Goal: Task Accomplishment & Management: Manage account settings

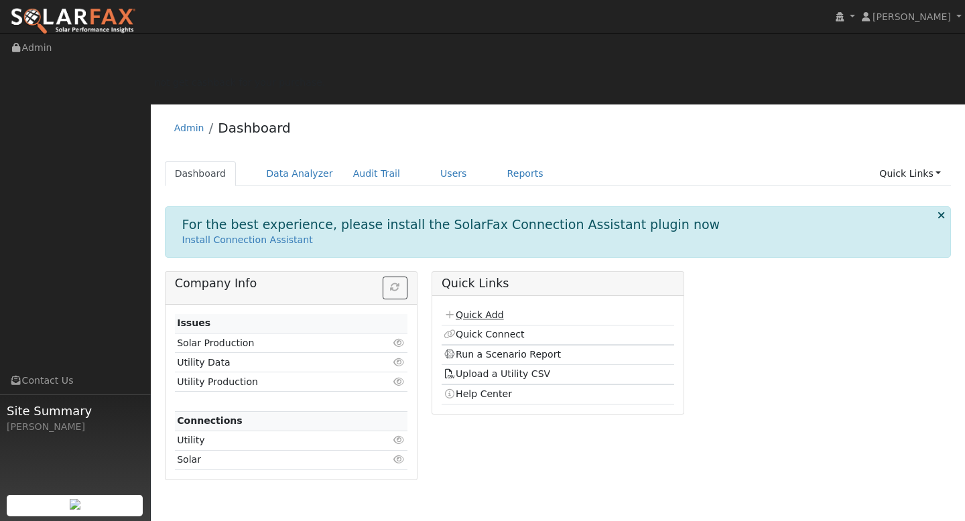
click at [474, 310] on link "Quick Add" at bounding box center [474, 315] width 60 height 11
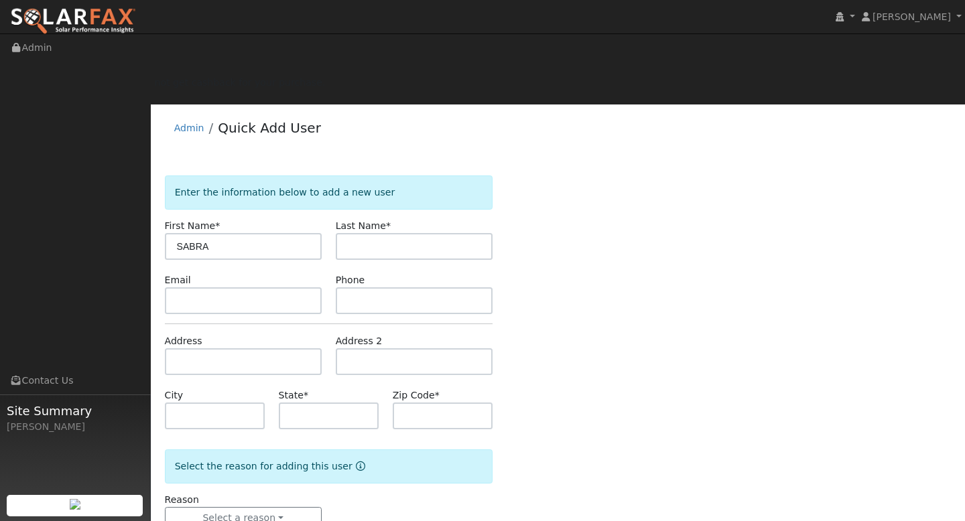
type input "SABRA"
type input "[PERSON_NAME]"
click at [331, 403] on input "text" at bounding box center [329, 416] width 100 height 27
type input "CA"
click at [219, 349] on input "text" at bounding box center [243, 362] width 157 height 27
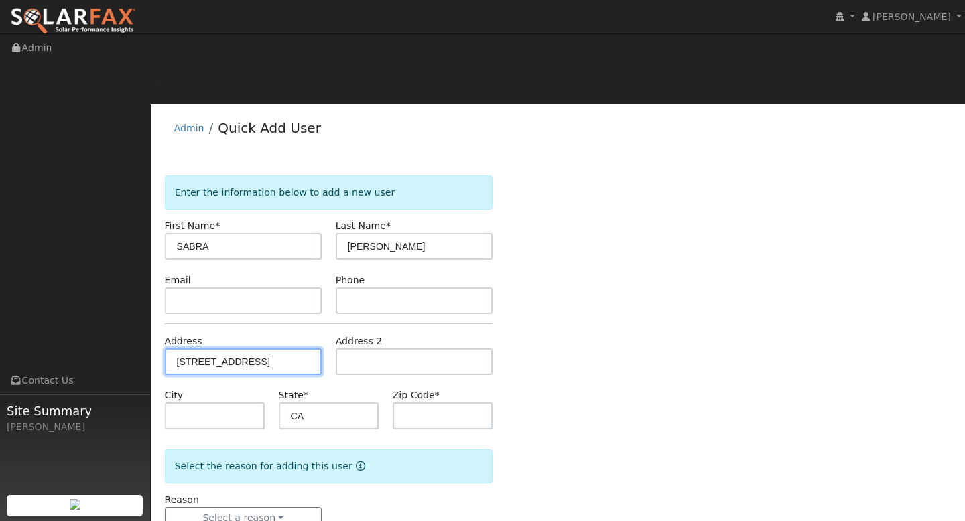
type input "[STREET_ADDRESS]"
type input "[GEOGRAPHIC_DATA]"
type input "95966"
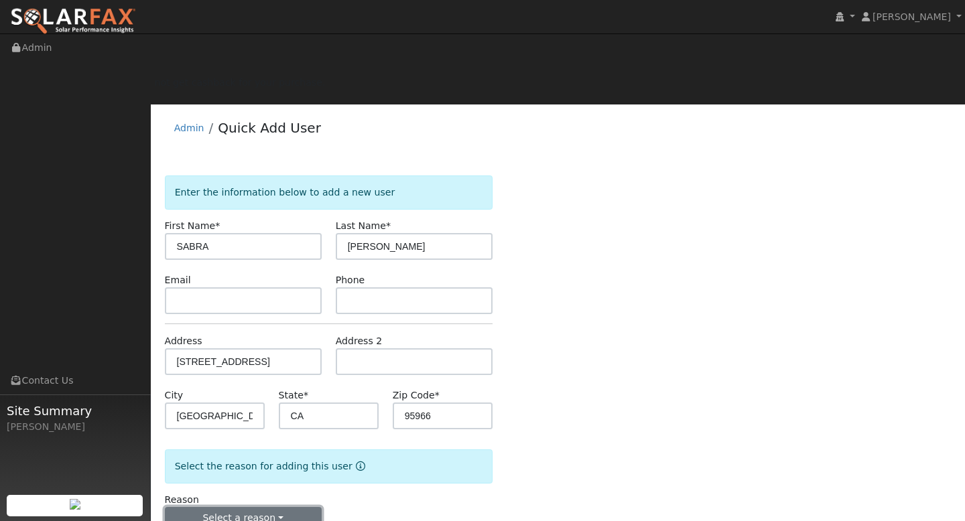
click at [265, 507] on button "Select a reason" at bounding box center [243, 518] width 157 height 23
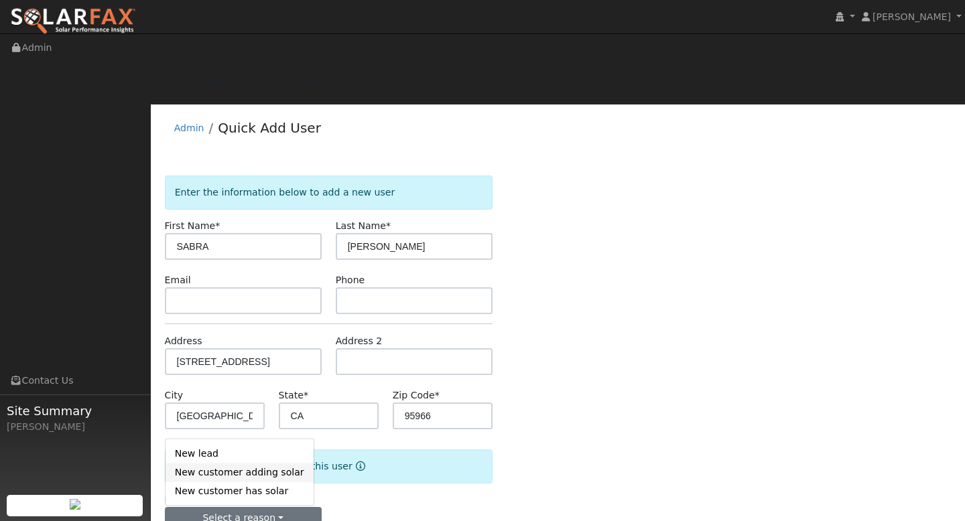
click at [239, 463] on link "New customer adding solar" at bounding box center [240, 472] width 148 height 19
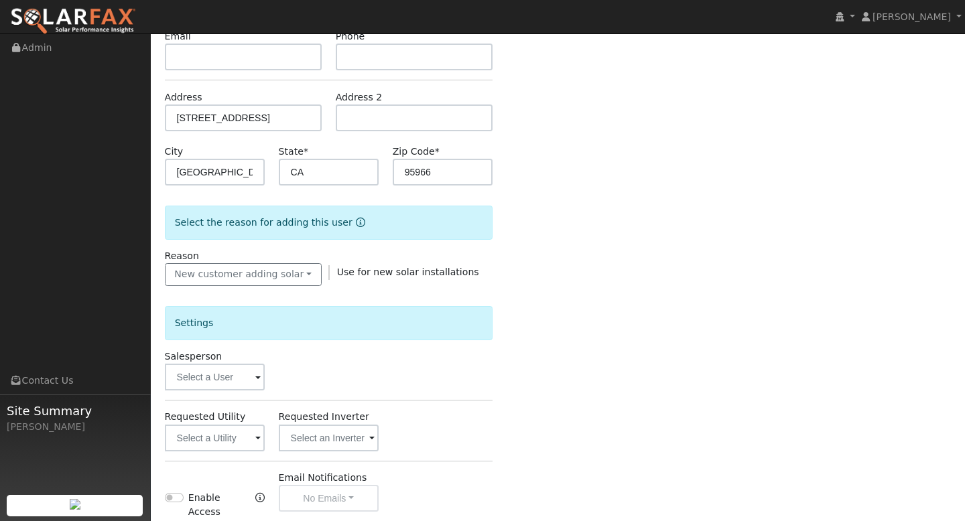
scroll to position [273, 0]
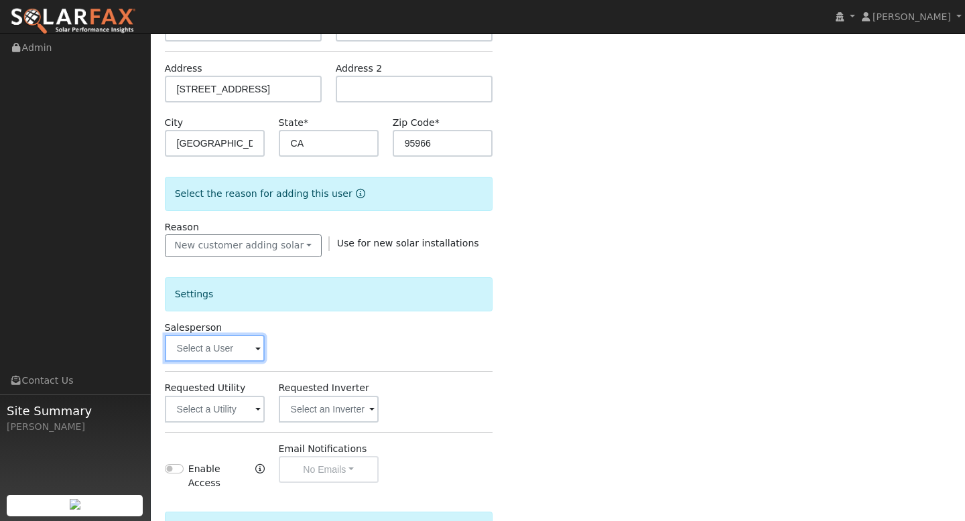
click at [221, 335] on input "text" at bounding box center [215, 348] width 100 height 27
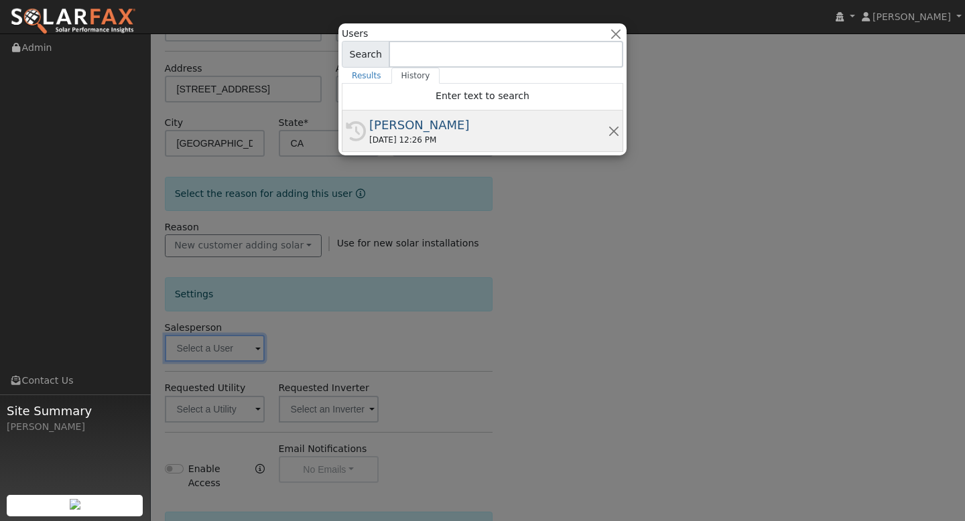
click at [442, 137] on div "[DATE] 12:26 PM" at bounding box center [488, 140] width 239 height 12
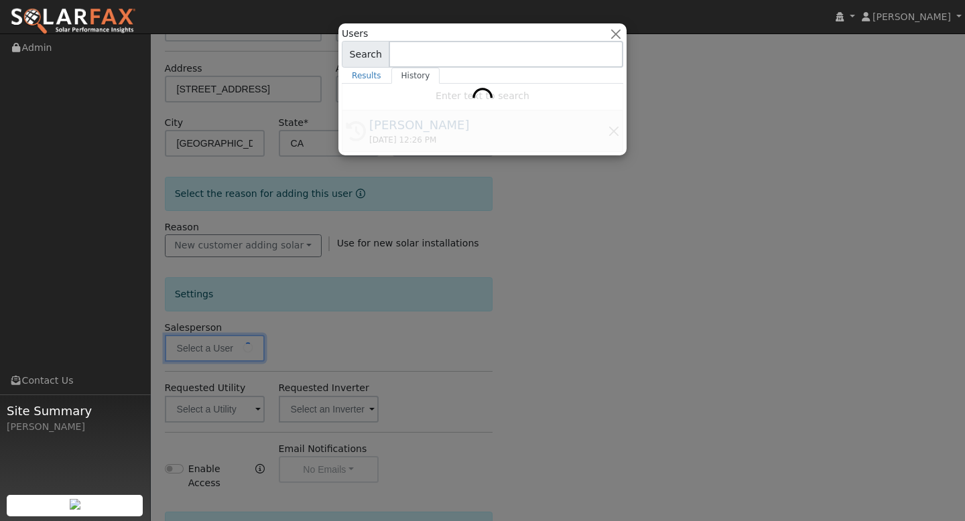
type input "[PERSON_NAME]"
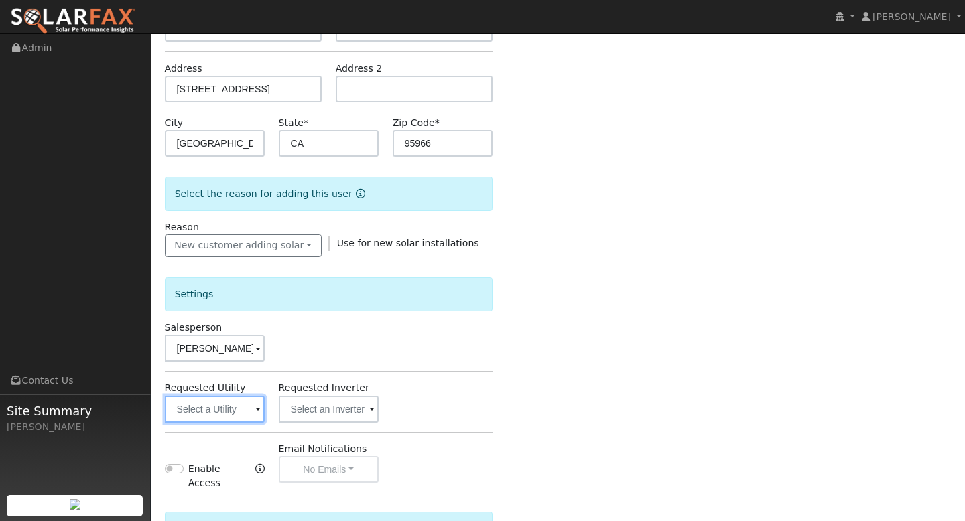
click at [243, 396] on input "text" at bounding box center [215, 409] width 100 height 27
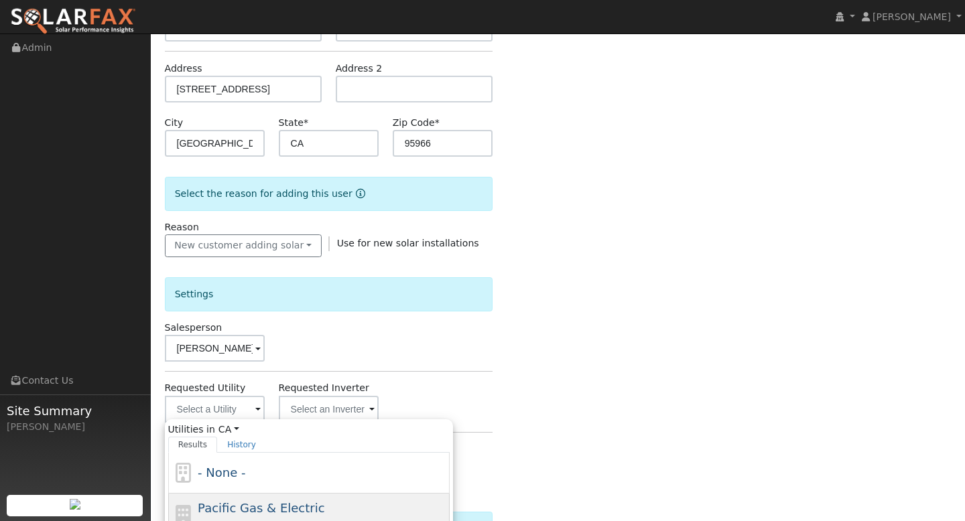
click at [275, 517] on div "PG&E" at bounding box center [322, 524] width 249 height 14
type input "Pacific Gas & Electric"
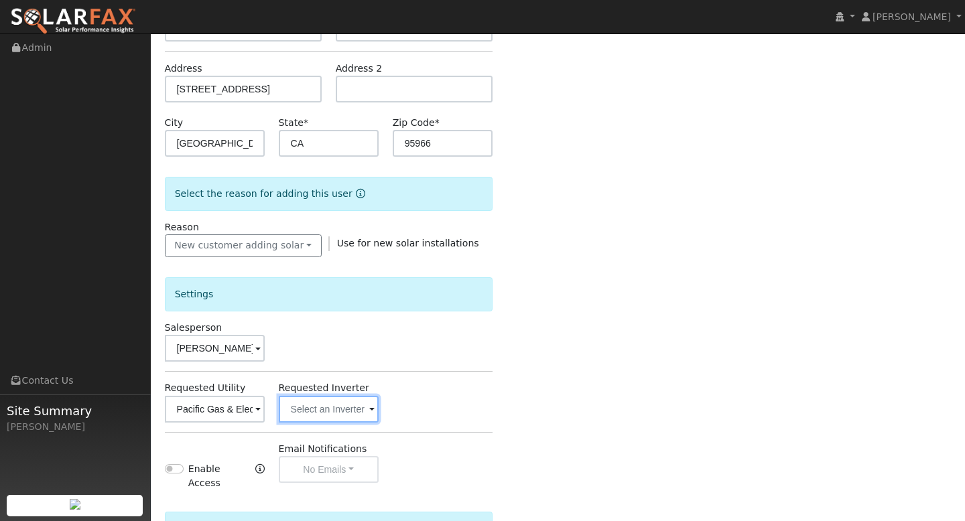
click at [265, 396] on input "text" at bounding box center [215, 409] width 100 height 27
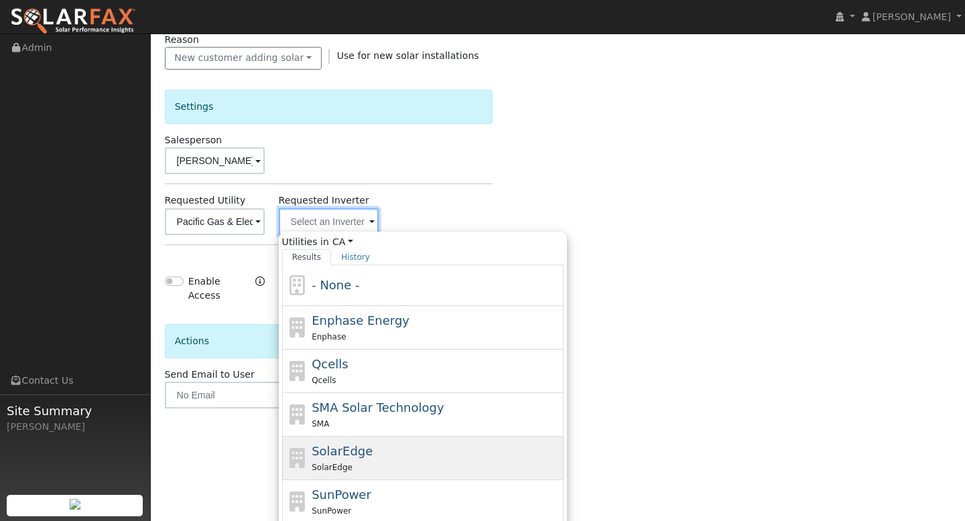
scroll to position [464, 0]
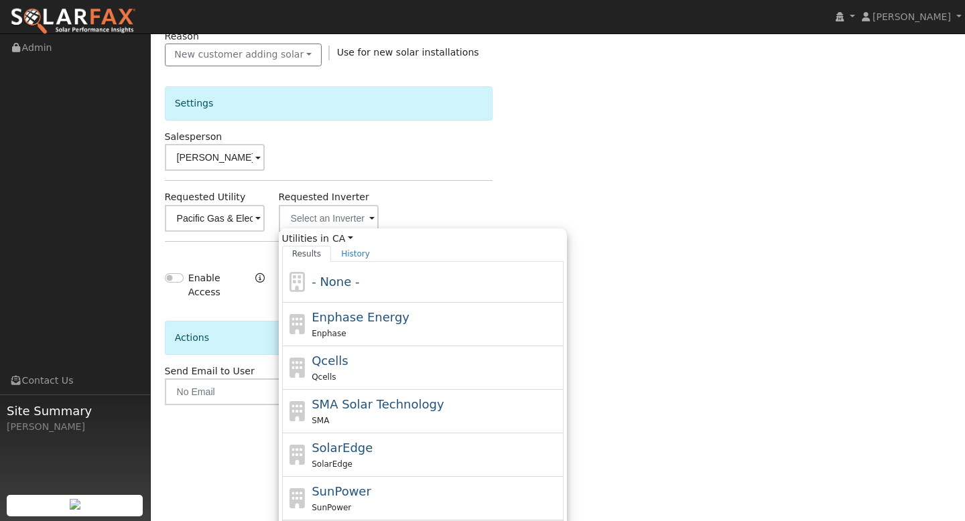
type input "Tesla"
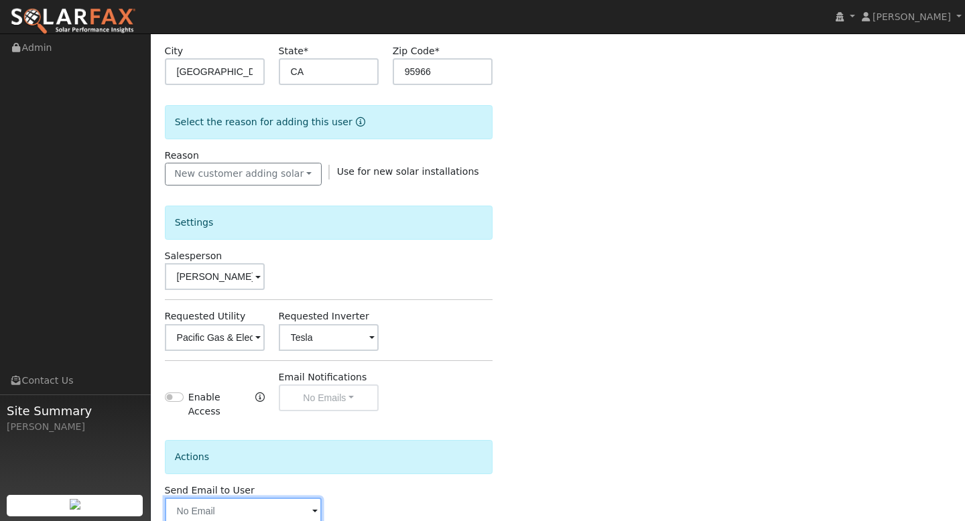
click at [198, 498] on input "text" at bounding box center [243, 511] width 157 height 27
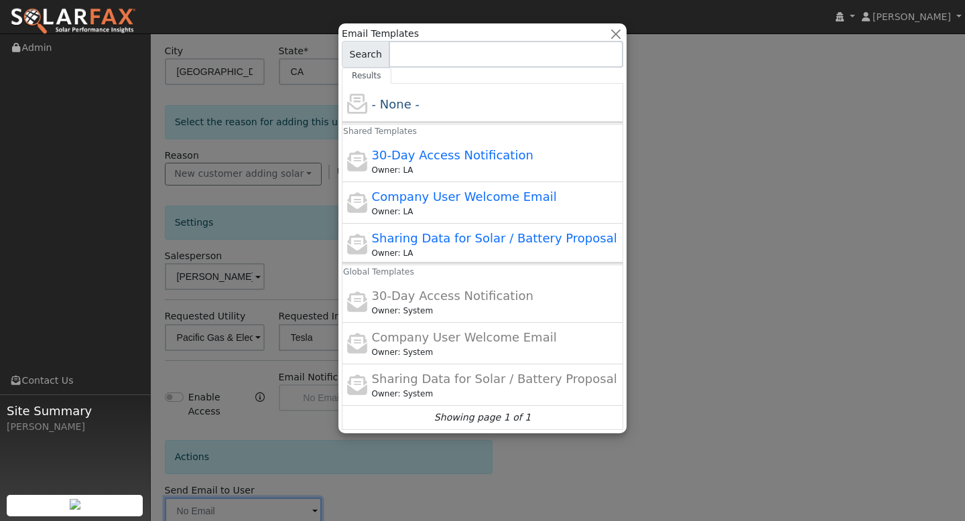
click at [293, 485] on div at bounding box center [482, 260] width 965 height 521
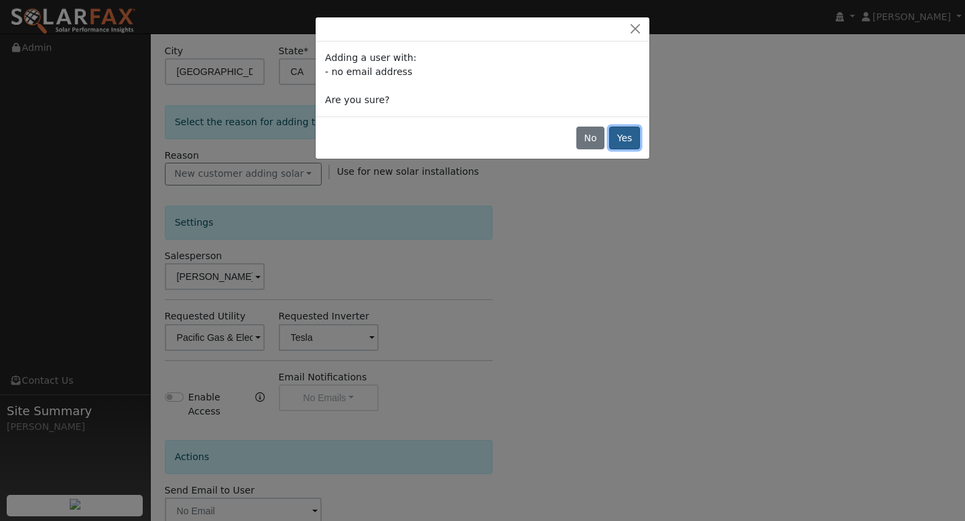
click at [625, 145] on button "Yes" at bounding box center [624, 138] width 31 height 23
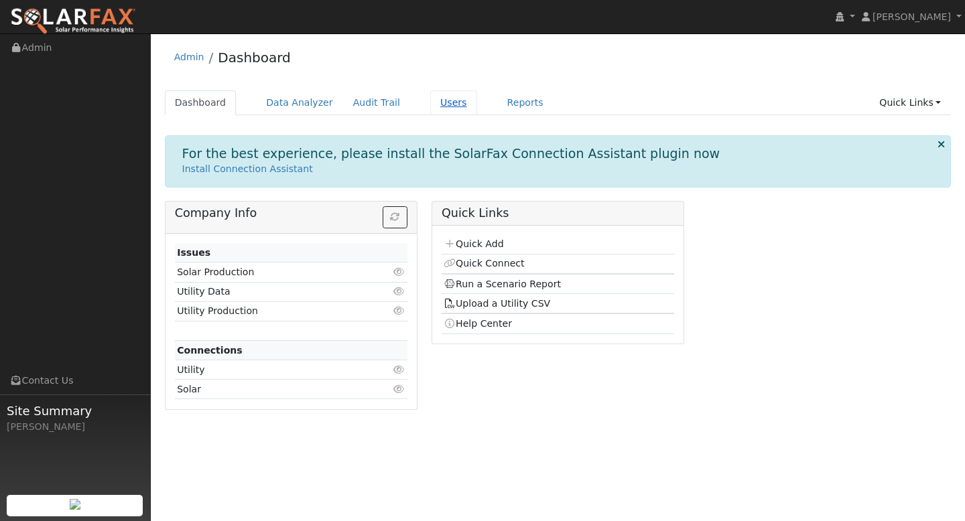
click at [444, 110] on link "Users" at bounding box center [453, 102] width 47 height 25
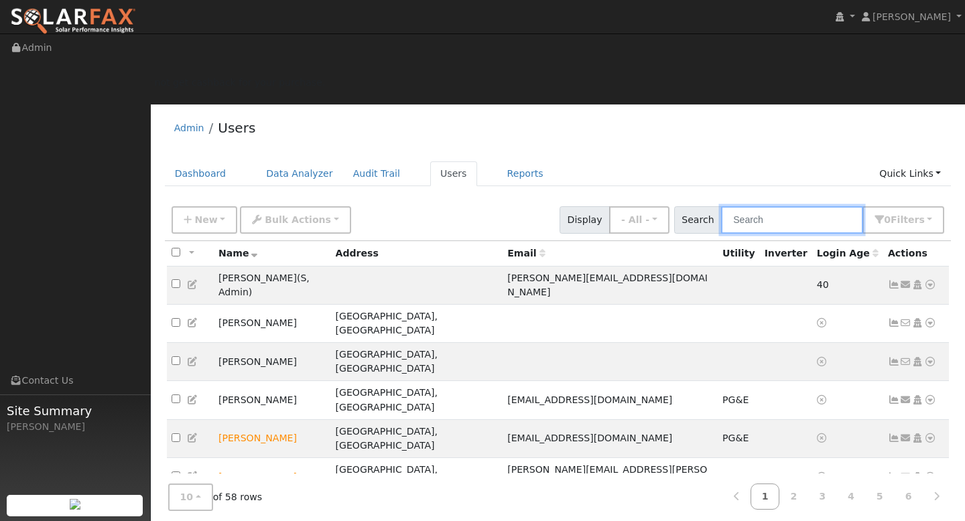
click at [792, 206] on input "text" at bounding box center [792, 219] width 142 height 27
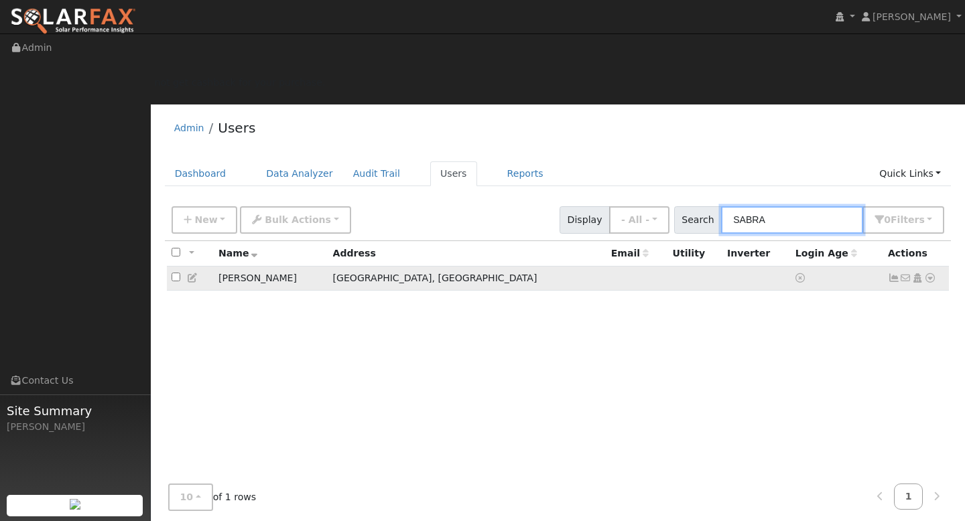
type input "SABRA"
click at [918, 273] on icon at bounding box center [918, 277] width 12 height 9
